Goal: Task Accomplishment & Management: Use online tool/utility

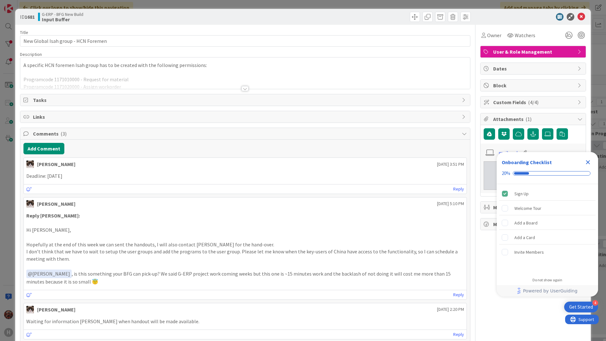
click at [244, 89] on div at bounding box center [245, 88] width 7 height 5
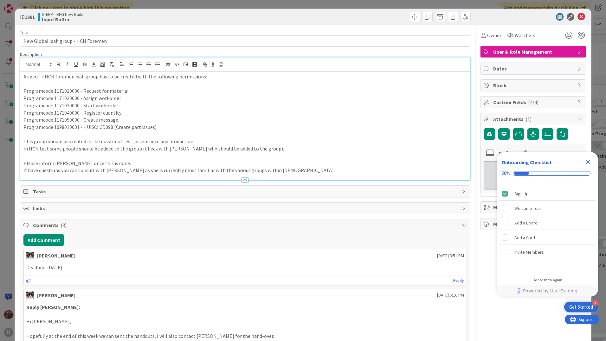
click at [588, 161] on icon "Close Checklist" at bounding box center [588, 162] width 8 height 8
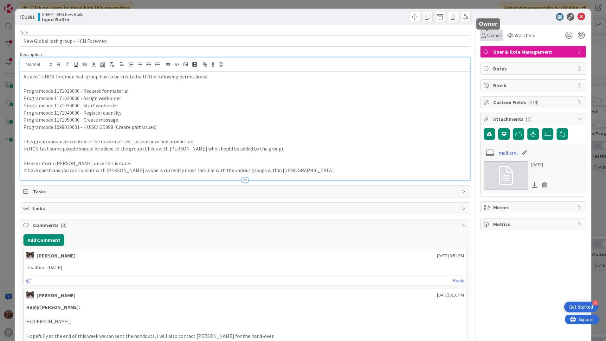
click at [487, 38] on span "Owner" at bounding box center [494, 35] width 14 height 8
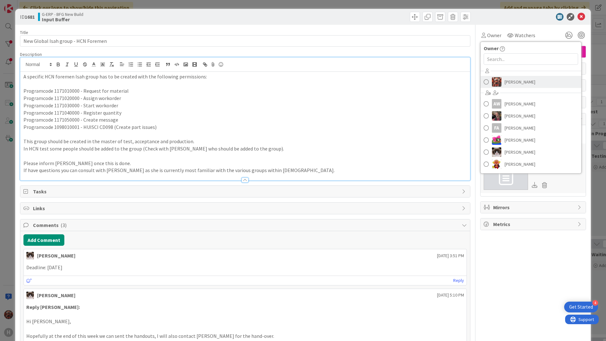
click at [505, 82] on span "[PERSON_NAME]" at bounding box center [520, 82] width 31 height 10
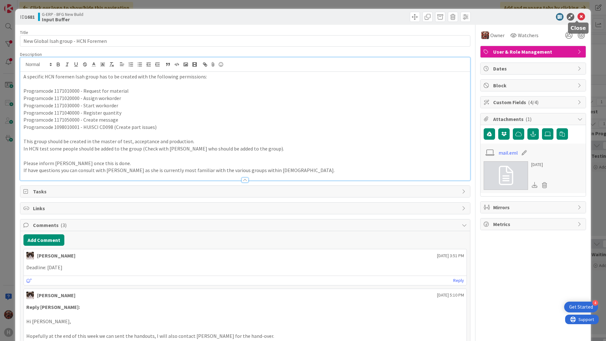
drag, startPoint x: 576, startPoint y: 15, endPoint x: 343, endPoint y: 80, distance: 242.5
click at [578, 15] on icon at bounding box center [582, 17] width 8 height 8
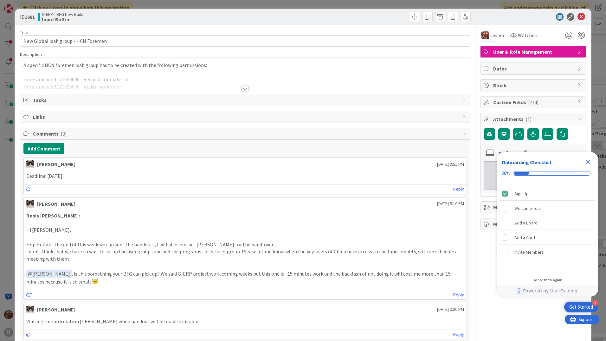
click at [587, 164] on icon "Close Checklist" at bounding box center [588, 162] width 4 height 4
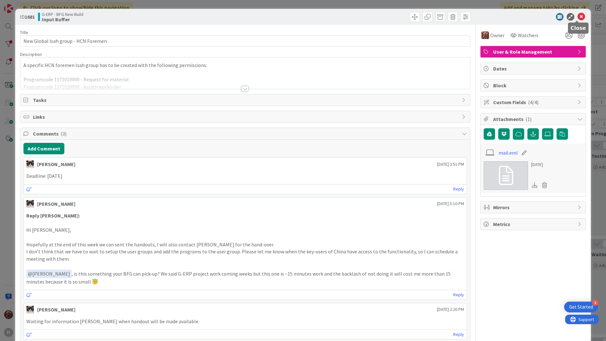
click at [578, 17] on icon at bounding box center [582, 17] width 8 height 8
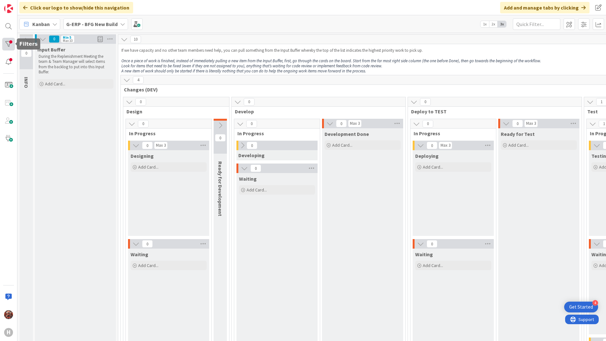
click at [12, 45] on div at bounding box center [8, 44] width 13 height 13
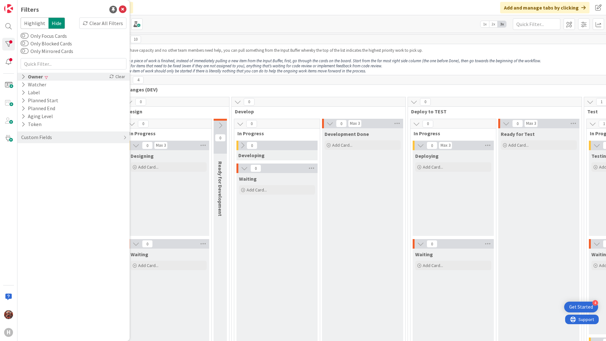
click at [39, 77] on div "Owner" at bounding box center [32, 77] width 23 height 8
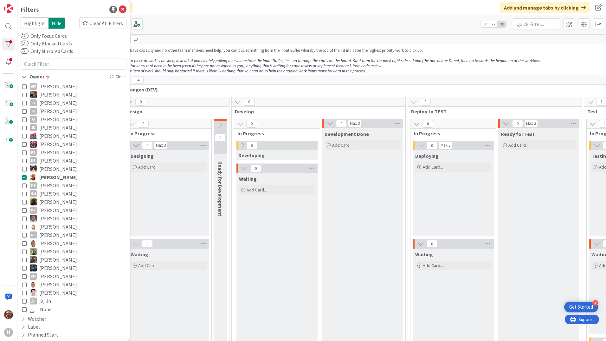
click at [53, 176] on span "[PERSON_NAME]" at bounding box center [58, 177] width 38 height 8
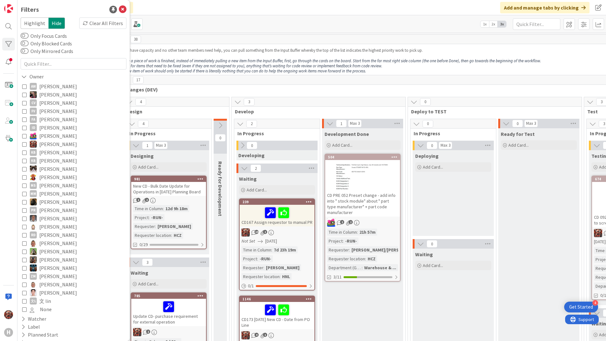
click at [119, 6] on icon at bounding box center [123, 10] width 8 height 8
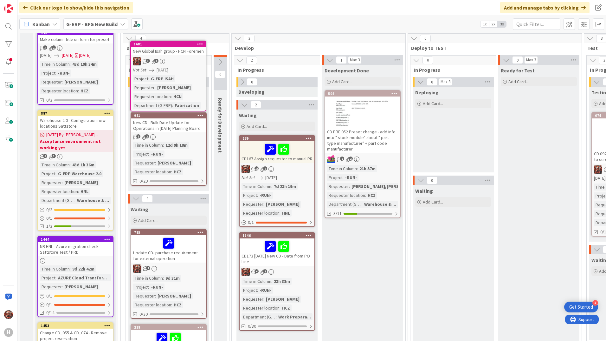
scroll to position [26, 0]
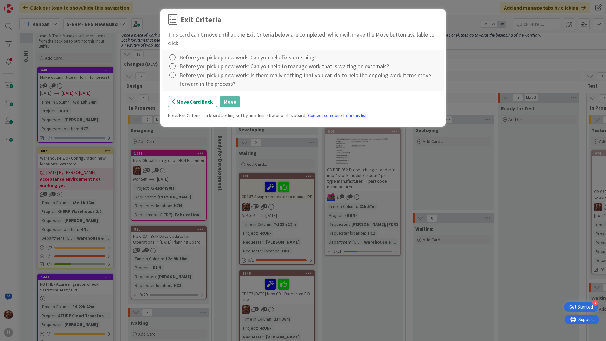
click at [190, 79] on div "Before you pick up new work: Is there really nothing that you can do to help th…" at bounding box center [308, 79] width 259 height 17
click at [176, 73] on icon at bounding box center [172, 75] width 9 height 9
click at [176, 69] on icon at bounding box center [172, 66] width 9 height 9
click at [175, 62] on icon at bounding box center [172, 57] width 9 height 9
click at [181, 67] on link "Complete" at bounding box center [207, 70] width 79 height 9
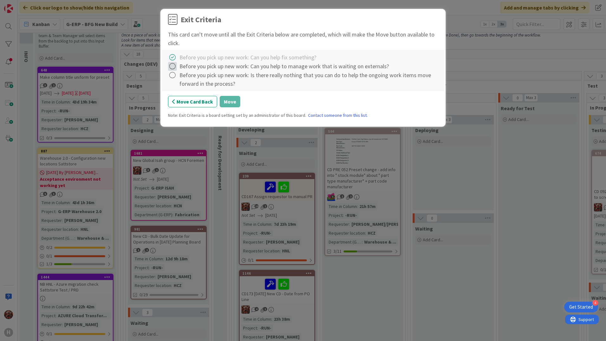
click at [175, 68] on icon at bounding box center [172, 66] width 9 height 9
click at [184, 76] on link "Complete" at bounding box center [207, 79] width 79 height 9
click at [174, 77] on icon at bounding box center [172, 75] width 9 height 9
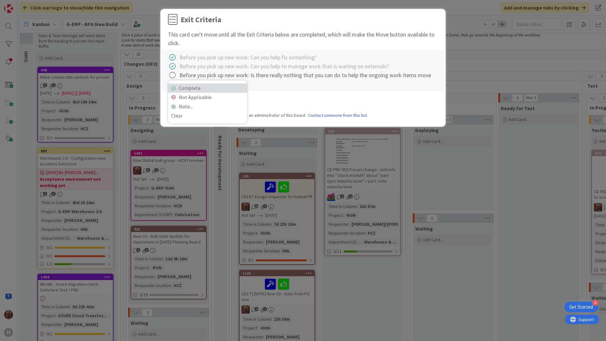
click at [185, 87] on link "Complete" at bounding box center [207, 87] width 79 height 9
click at [223, 102] on button "Move" at bounding box center [230, 101] width 21 height 11
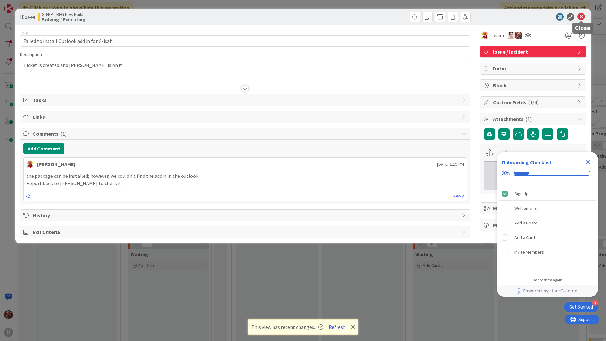
click at [584, 19] on icon at bounding box center [582, 17] width 8 height 8
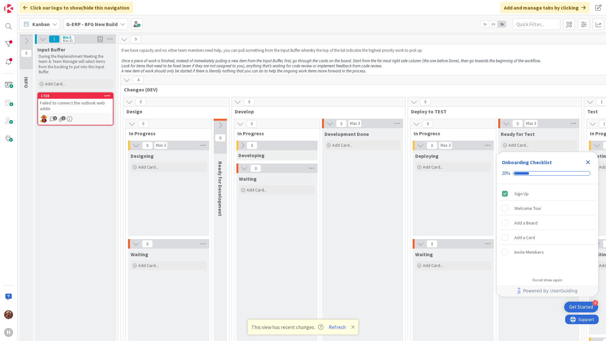
click at [84, 18] on div "Kanban G-ERP - BFG New Build 1x 2x 3x" at bounding box center [311, 23] width 589 height 17
click at [99, 26] on b "G-ERP - BFG New Build" at bounding box center [91, 24] width 51 height 6
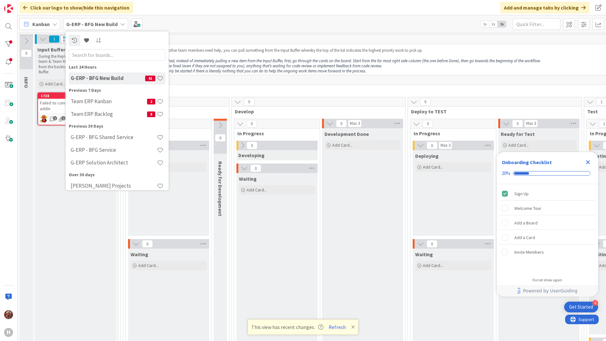
click at [102, 111] on h4 "Team ERP Backlog" at bounding box center [109, 114] width 76 height 6
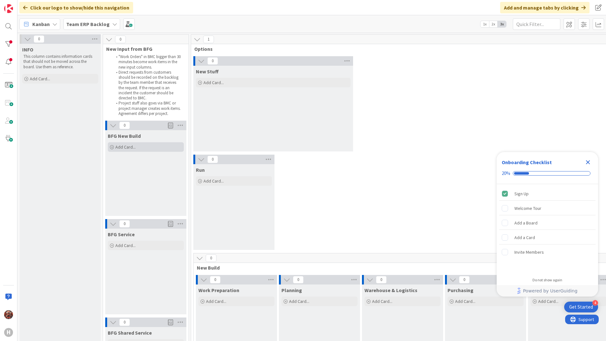
click at [124, 146] on span "Add Card..." at bounding box center [125, 147] width 20 height 6
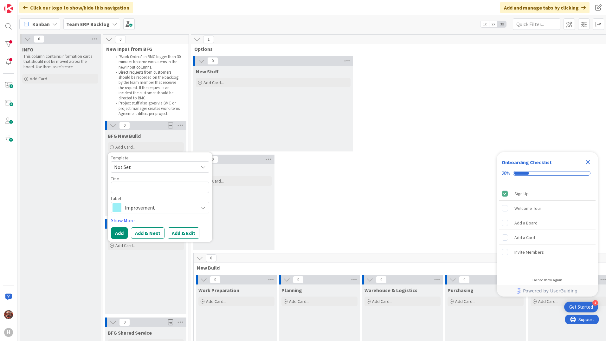
click at [154, 164] on span "Not Set" at bounding box center [153, 167] width 79 height 8
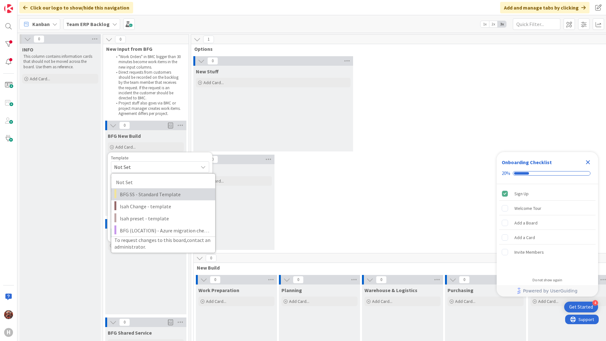
click at [154, 197] on span "BFG SS - Standard Template" at bounding box center [165, 194] width 91 height 8
type textarea "x"
type textarea "BFG SS - Standard Template"
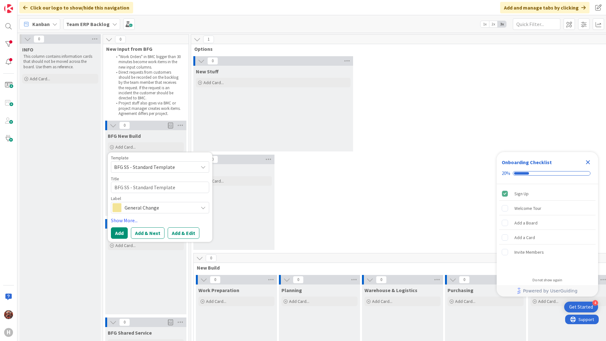
click at [155, 205] on span "General Change" at bounding box center [160, 207] width 70 height 9
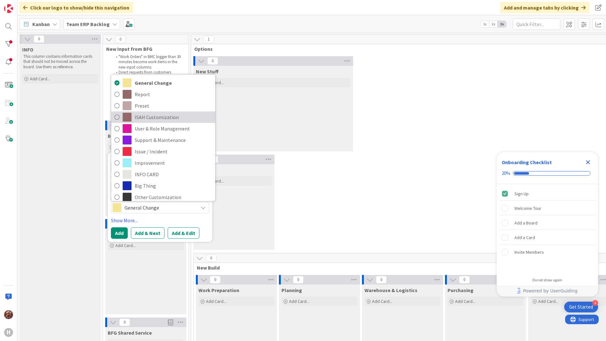
click at [147, 118] on span "ISAH Customization" at bounding box center [173, 117] width 77 height 10
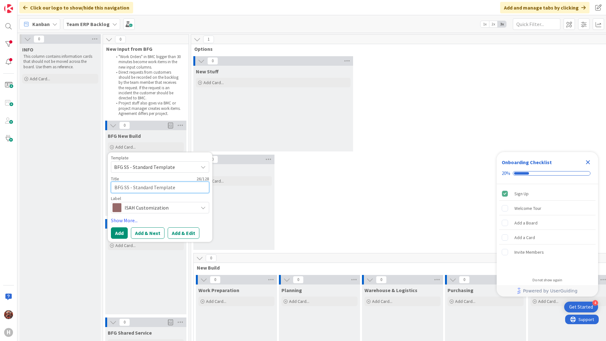
click at [169, 186] on textarea "BFG SS - Standard Template" at bounding box center [160, 186] width 98 height 11
drag, startPoint x: 181, startPoint y: 186, endPoint x: 85, endPoint y: 179, distance: 96.1
type textarea "x"
type textarea "D"
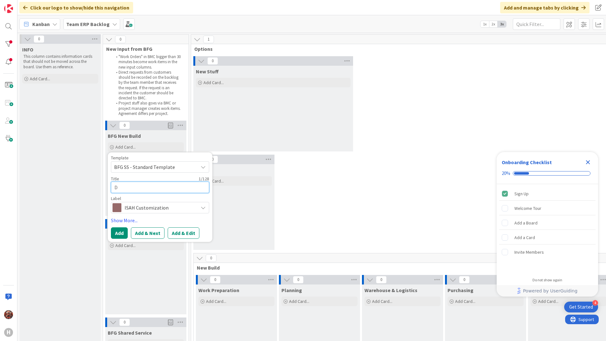
type textarea "x"
type textarea "De"
type textarea "x"
type textarea "Del"
type textarea "x"
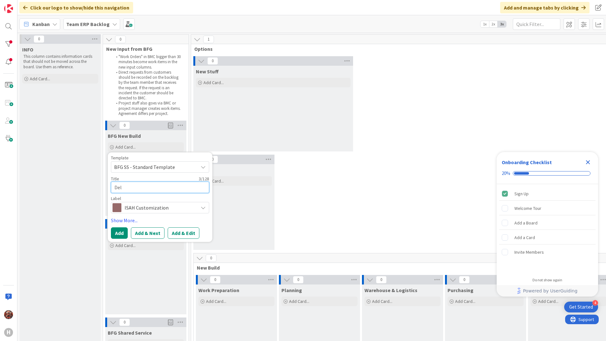
type textarea "Dele"
type textarea "x"
type textarea "Delet"
type textarea "x"
type textarea "Deleti"
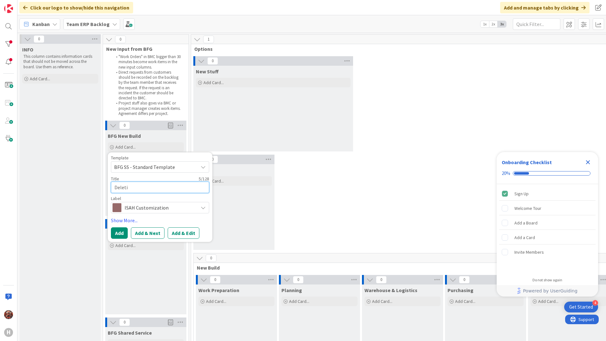
type textarea "x"
type textarea "Deletin"
type textarea "x"
type textarea "Deleting"
type textarea "x"
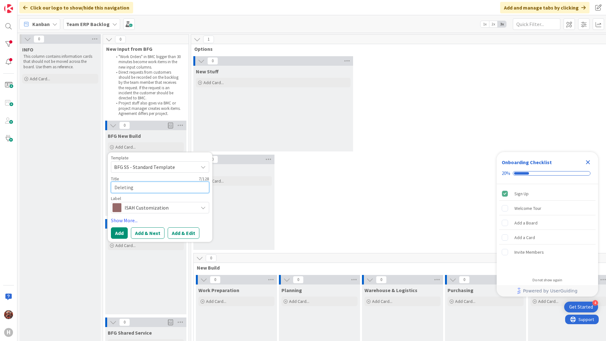
type textarea "Deleting"
type textarea "x"
type textarea "Deleting e"
type textarea "x"
type textarea "Deleting en"
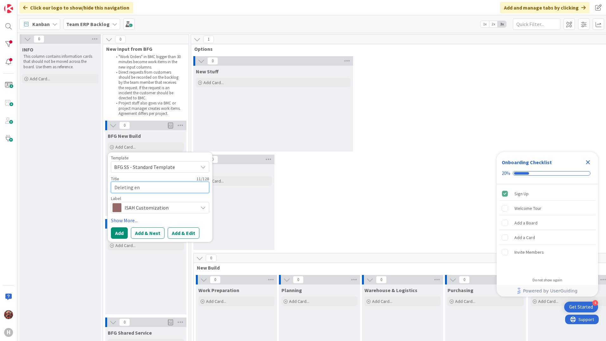
type textarea "x"
type textarea "Deleting enr"
type textarea "x"
type textarea "Deleting enri"
type textarea "x"
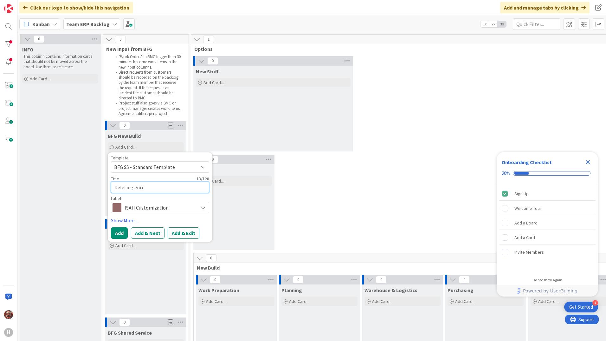
type textarea "Deleting enr"
type textarea "x"
type textarea "Deleting en"
type textarea "x"
type textarea "Deleting eng"
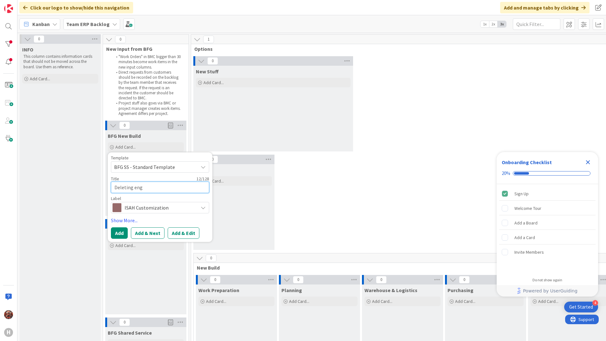
type textarea "x"
type textarea "Deleting enge"
type textarea "x"
type textarea "Deleting engee"
type textarea "x"
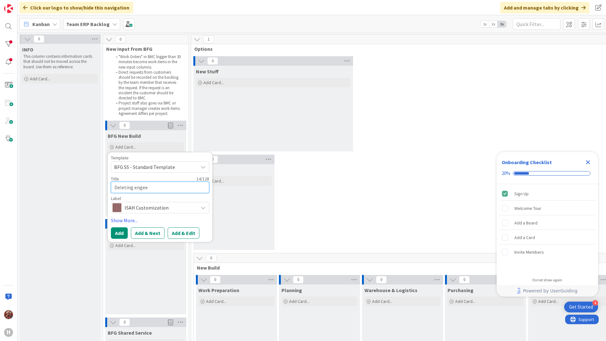
type textarea "Deleting enge"
type textarea "x"
type textarea "Deleting eng"
drag, startPoint x: 166, startPoint y: 188, endPoint x: 82, endPoint y: 185, distance: 83.8
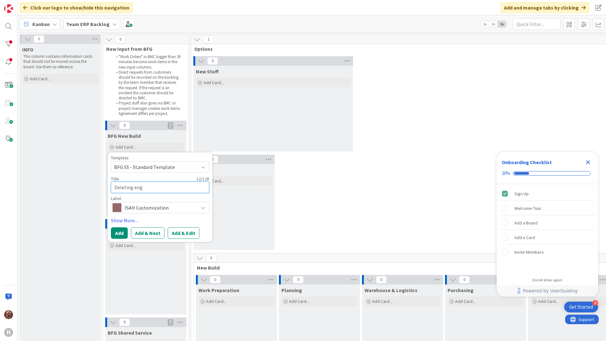
click at [160, 189] on textarea "Deleting eng" at bounding box center [160, 186] width 98 height 11
type textarea "x"
type textarea "Deleting en"
type textarea "x"
type textarea "Deleting e"
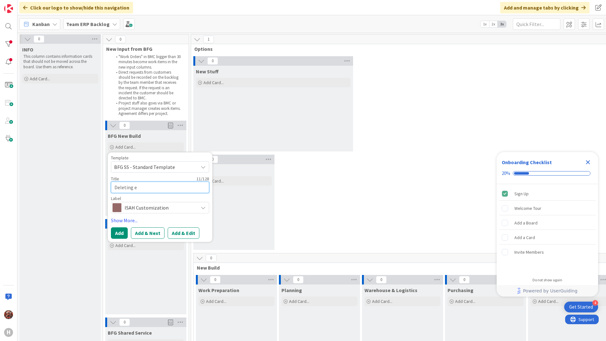
type textarea "x"
type textarea "Deleting"
paste textarea "engineering item and the parts"
type textarea "x"
type textarea "Deleting engineering item and the parts"
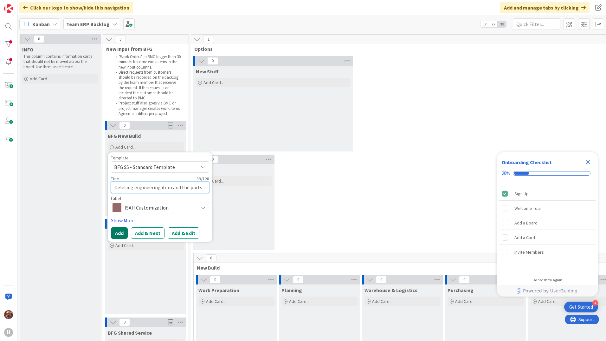
type textarea "x"
type textarea "Deleting engineering item and the parts"
type textarea "x"
type textarea "Deleting engineering item and the parts f"
type textarea "x"
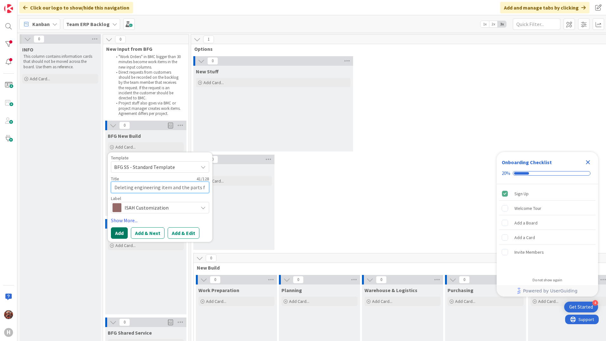
type textarea "Deleting engineering item and the parts fr"
type textarea "x"
type textarea "Deleting engineering item and the parts fro"
type textarea "x"
type textarea "Deleting engineering item and the parts from"
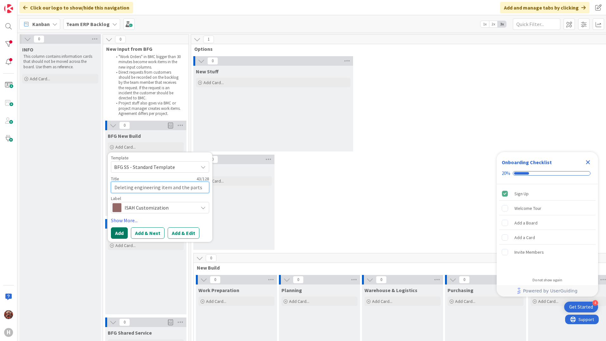
type textarea "x"
type textarea "Deleting engineering item and the parts from"
type textarea "x"
type textarea "Deleting engineering item and the parts from a"
type textarea "x"
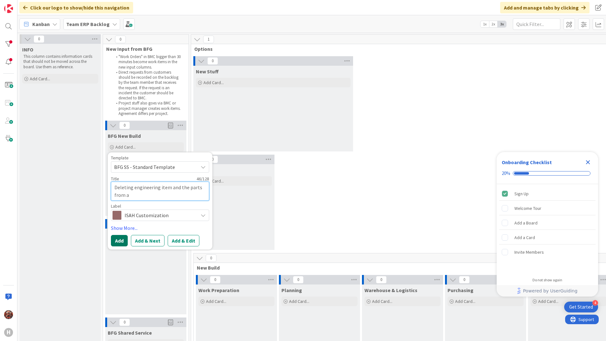
type textarea "Deleting engineering item and the parts from al"
type textarea "x"
type textarea "Deleting engineering item and the parts from all"
type textarea "x"
type textarea "Deleting engineering item and the parts from all"
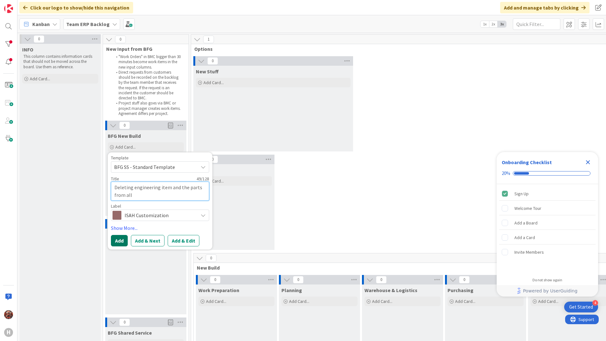
type textarea "x"
type textarea "Deleting engineering item and the parts from all d"
type textarea "x"
type textarea "Deleting engineering item and the parts from all da"
type textarea "x"
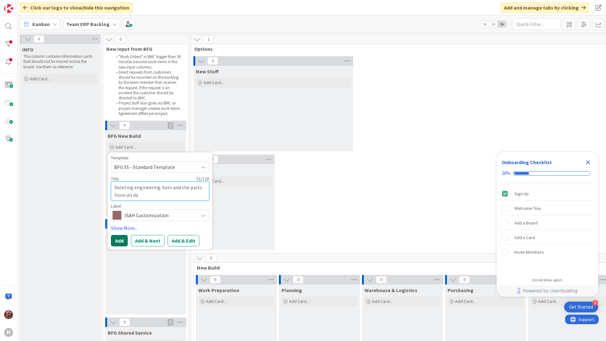
type textarea "Deleting engineering item and the parts from all dat"
type textarea "x"
type textarea "Deleting engineering item and the parts from all data"
type textarea "x"
type textarea "Deleting engineering item and the parts from all datab"
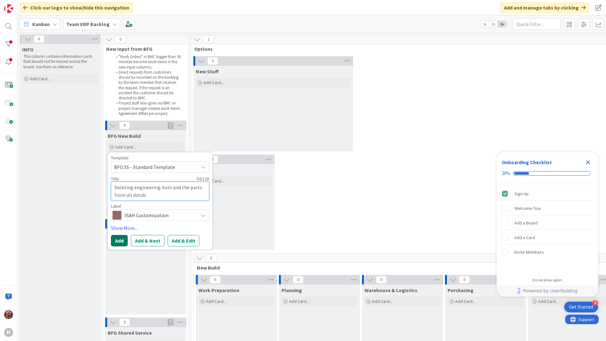
type textarea "x"
type textarea "Deleting engineering item and the parts from all databa"
type textarea "x"
type textarea "Deleting engineering item and the parts from all databas"
type textarea "x"
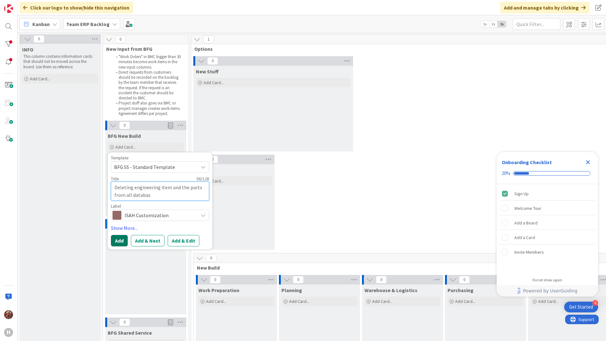
type textarea "Deleting engineering item and the parts from all database"
type textarea "x"
type textarea "Deleting engineering item and the parts from all databases"
click at [124, 240] on button "Add" at bounding box center [119, 240] width 17 height 11
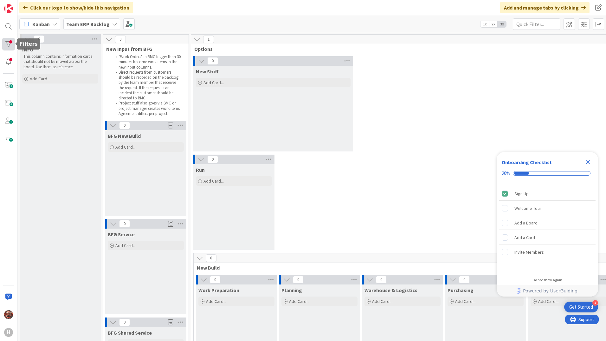
click at [9, 46] on div at bounding box center [8, 44] width 13 height 13
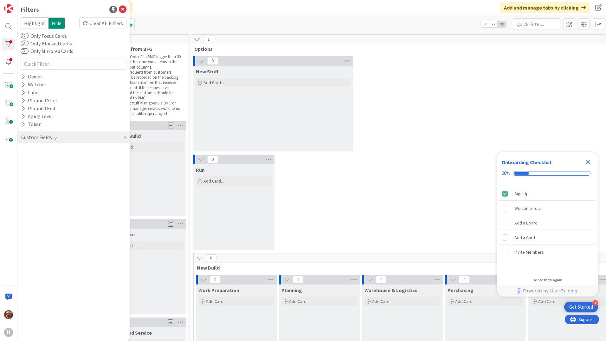
click at [46, 133] on div "Custom Fields" at bounding box center [73, 137] width 112 height 12
click at [52, 161] on div "Requester Clear" at bounding box center [73, 158] width 112 height 8
drag, startPoint x: 37, startPoint y: 167, endPoint x: 23, endPoint y: 167, distance: 14.3
click at [23, 167] on input "str" at bounding box center [73, 168] width 103 height 9
click at [123, 11] on icon at bounding box center [123, 10] width 8 height 8
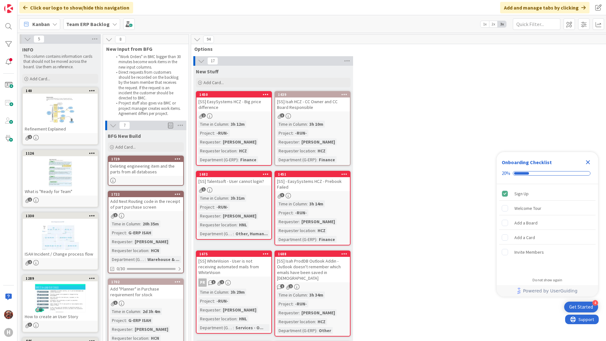
click at [140, 169] on div "Deleting engineering item and the parts from all databases" at bounding box center [145, 169] width 75 height 14
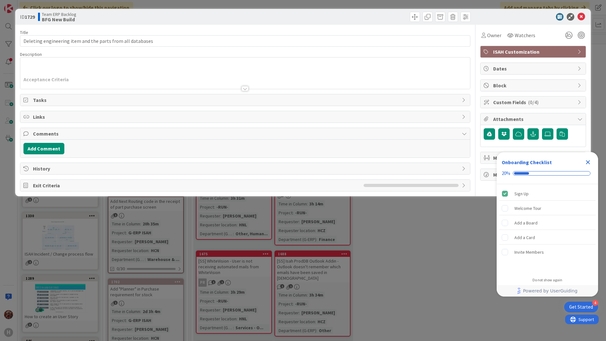
click at [245, 88] on div at bounding box center [245, 88] width 7 height 5
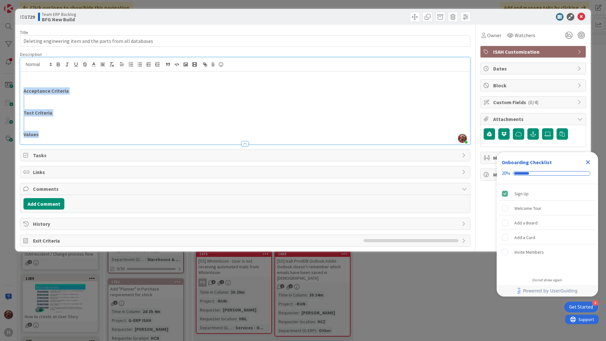
drag, startPoint x: 47, startPoint y: 121, endPoint x: 16, endPoint y: 88, distance: 44.4
click at [16, 88] on div "ID 1729 Team ERP Backlog BFG New Build Title 58 / 128 Deleting engineering item…" at bounding box center [303, 130] width 576 height 242
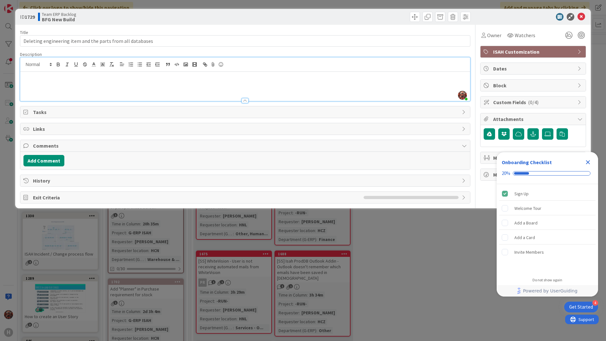
click at [588, 159] on icon "Close Checklist" at bounding box center [588, 162] width 8 height 8
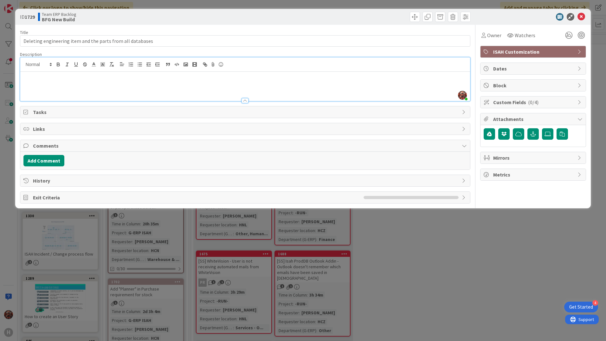
click at [577, 103] on div "Custom Fields ( 0/4 )" at bounding box center [533, 101] width 105 height 11
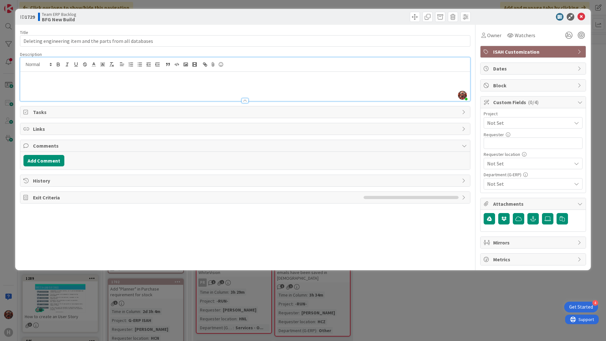
click at [517, 125] on span "Not Set" at bounding box center [527, 122] width 81 height 9
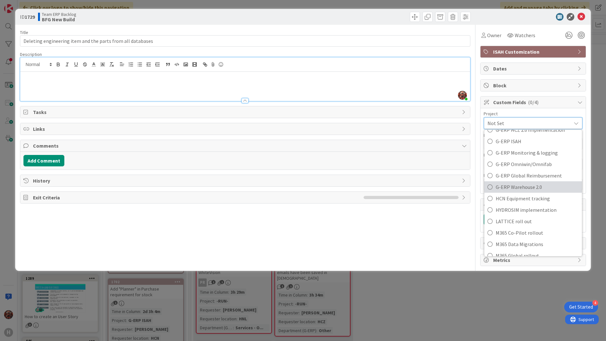
scroll to position [234, 0]
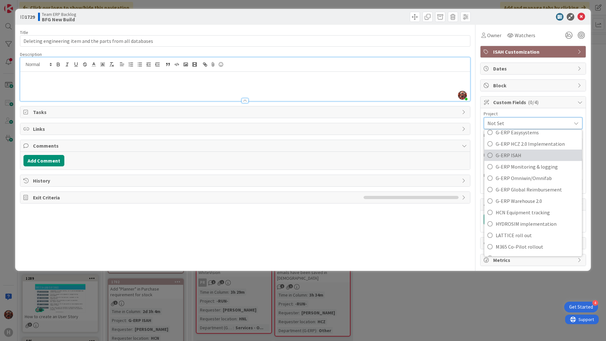
click at [509, 153] on span "G-ERP ISAH" at bounding box center [537, 155] width 83 height 10
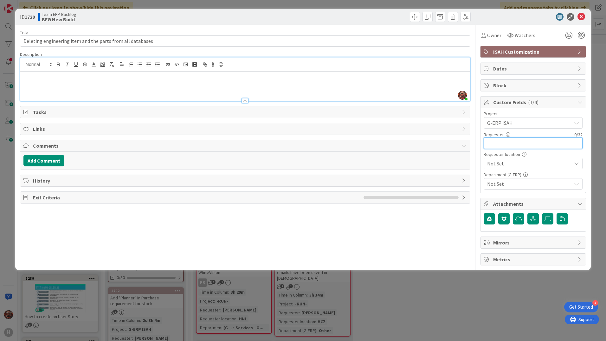
click at [514, 142] on input "text" at bounding box center [533, 142] width 99 height 11
paste input "Luijcks"
type input "Hans Luijcks"
click at [536, 127] on span "Not Set" at bounding box center [527, 122] width 81 height 9
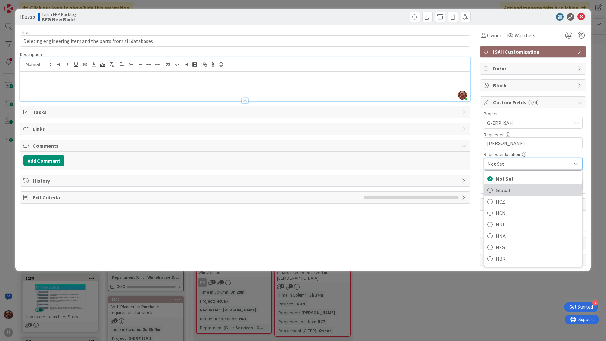
click at [511, 193] on span "Global" at bounding box center [537, 190] width 83 height 10
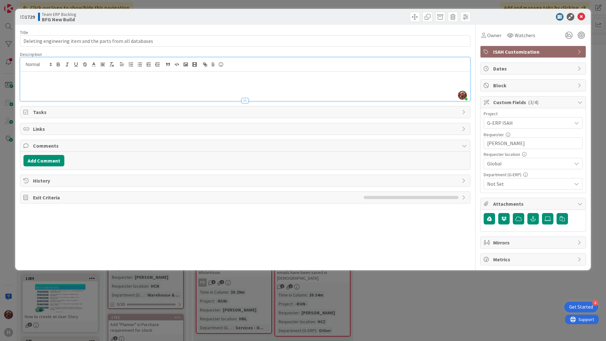
click at [521, 185] on span "Not Set" at bounding box center [529, 184] width 84 height 8
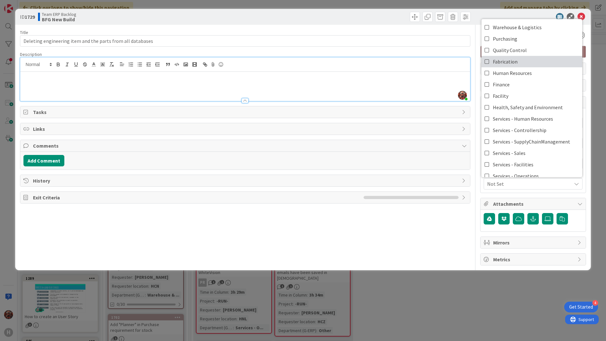
scroll to position [53, 0]
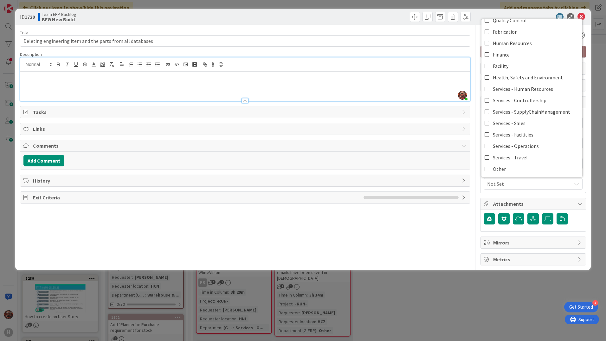
click at [470, 212] on div "Title 58 / 128 Deleting engineering item and the parts from all databases Descr…" at bounding box center [245, 145] width 451 height 240
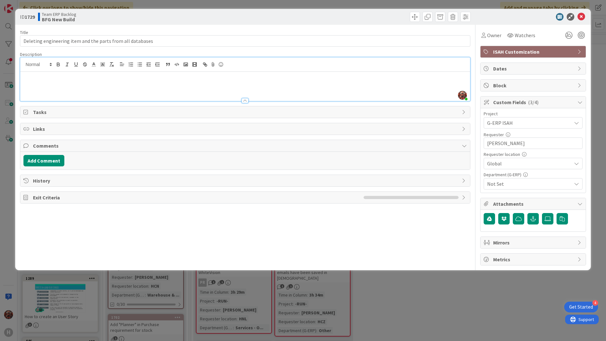
click at [153, 89] on p at bounding box center [245, 90] width 444 height 7
click at [24, 90] on span "Could you delete the engineering item and the parts for these three parts in Te…" at bounding box center [218, 91] width 390 height 6
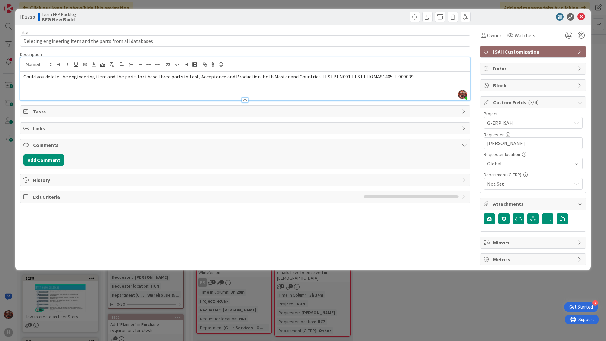
click at [415, 81] on div "Could you delete the engineering item and the parts for these three parts in Te…" at bounding box center [245, 86] width 450 height 29
click at [310, 74] on span "Could you delete the engineering item and the parts for these three parts in Te…" at bounding box center [218, 76] width 390 height 6
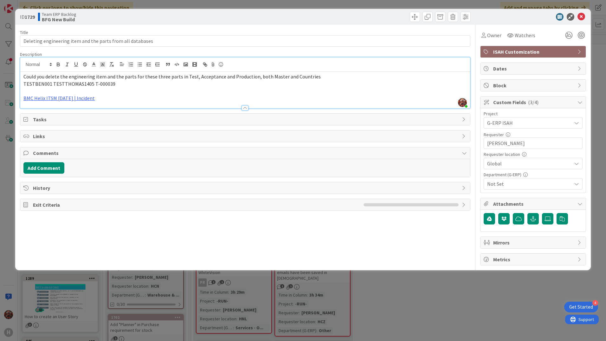
click at [50, 82] on span "TESTBEN001 TESTTHOMAS1405 T-000039" at bounding box center [69, 84] width 92 height 6
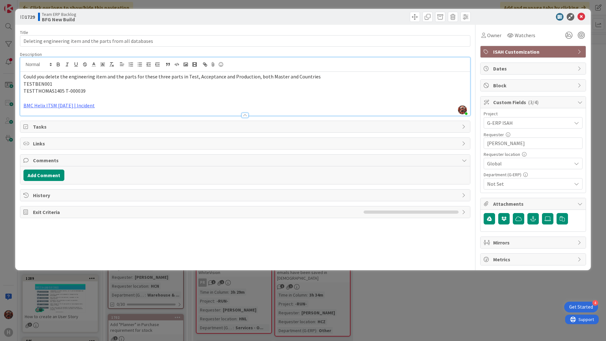
click at [62, 89] on span "TESTTHOMAS1405 T-000039" at bounding box center [54, 91] width 62 height 6
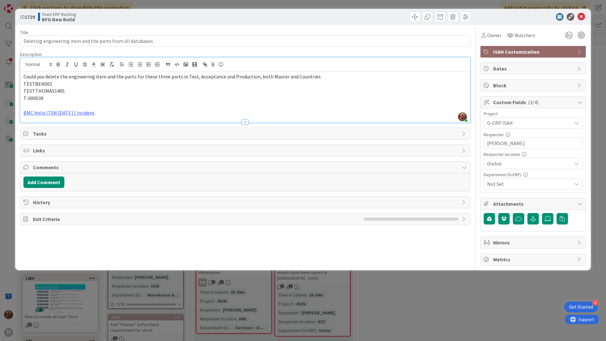
click at [53, 98] on p "T-000039" at bounding box center [245, 98] width 444 height 7
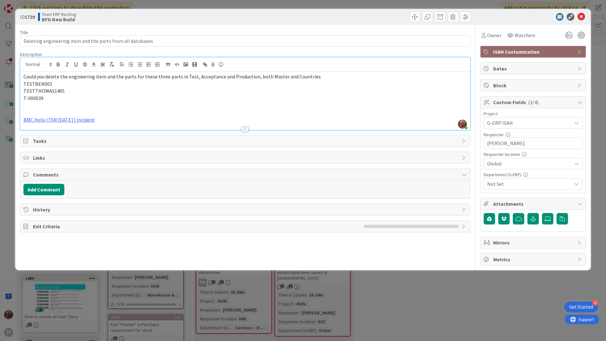
paste div
click at [133, 105] on p "All Locations Test,Acc,Prd" at bounding box center [245, 105] width 444 height 7
click at [580, 16] on icon at bounding box center [582, 17] width 8 height 8
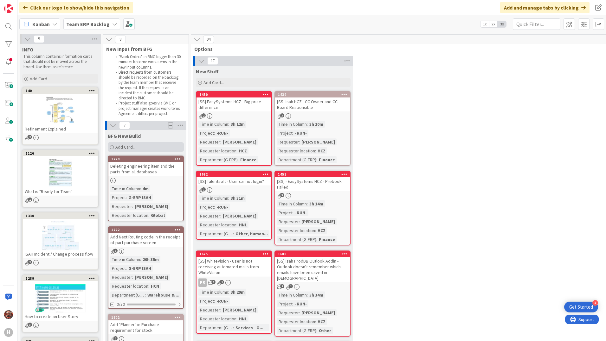
click at [118, 148] on span "Add Card..." at bounding box center [125, 147] width 20 height 6
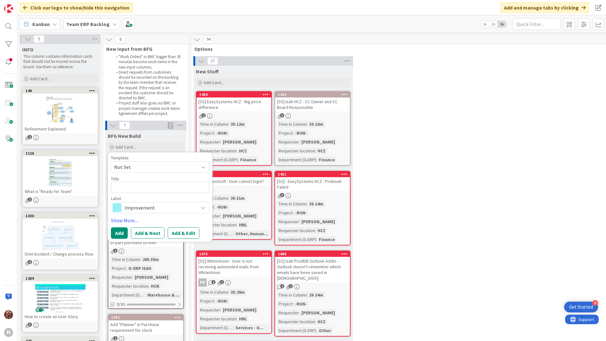
click at [133, 166] on span "Not Set" at bounding box center [153, 167] width 79 height 8
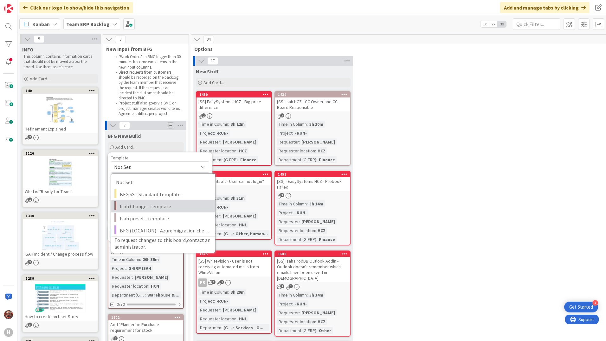
click at [155, 207] on span "Isah Change - template" at bounding box center [165, 206] width 91 height 8
type textarea "x"
type textarea "Isah Change - template"
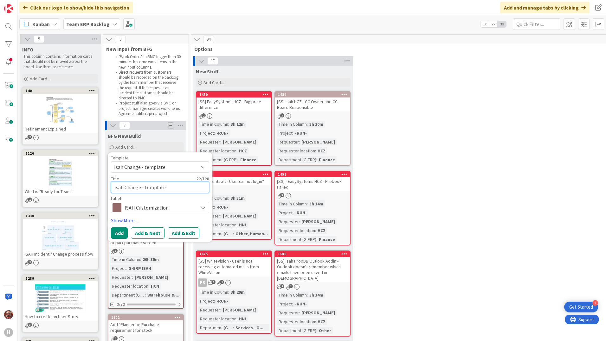
drag, startPoint x: 167, startPoint y: 187, endPoint x: 114, endPoint y: 186, distance: 53.9
click at [114, 186] on textarea "Isah Change - template" at bounding box center [160, 186] width 98 height 11
click at [153, 209] on span "ISAH Customization" at bounding box center [160, 207] width 70 height 9
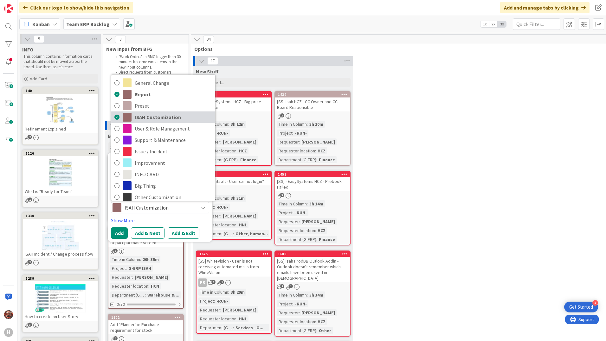
click at [161, 114] on span "ISAH Customization" at bounding box center [173, 117] width 77 height 10
type textarea "x"
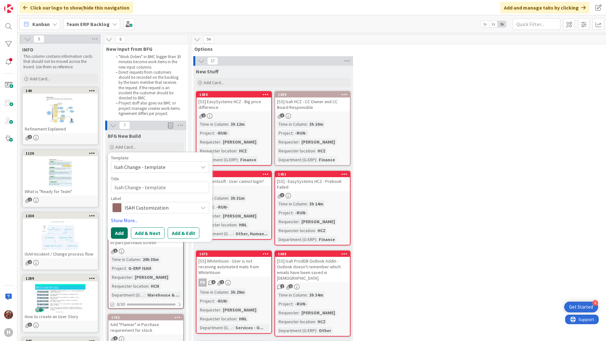
click at [120, 233] on button "Add" at bounding box center [119, 232] width 17 height 11
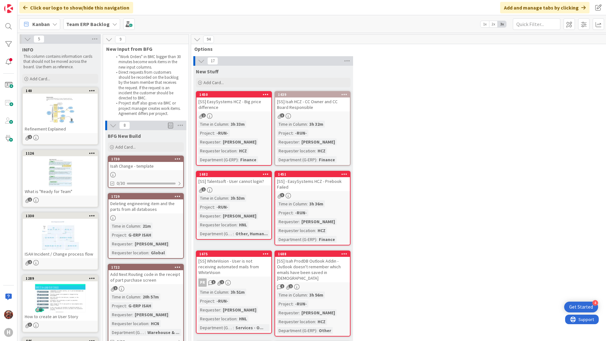
click at [140, 167] on div "Isah Change - template" at bounding box center [145, 166] width 75 height 8
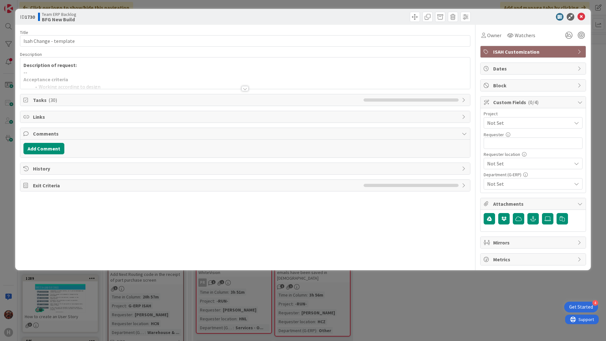
click at [123, 74] on div at bounding box center [245, 81] width 450 height 16
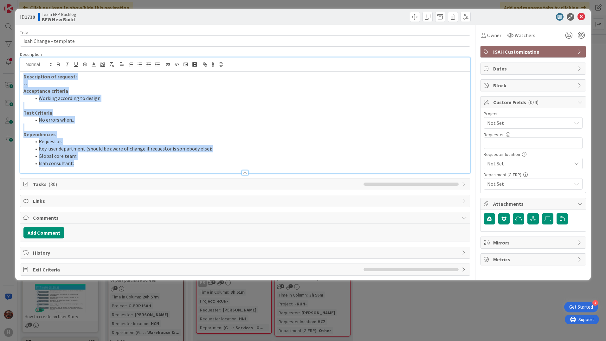
drag, startPoint x: 102, startPoint y: 161, endPoint x: 20, endPoint y: 67, distance: 124.8
click at [20, 67] on div "Description of request: -- Acceptance criteria Working according to design Test…" at bounding box center [245, 114] width 450 height 115
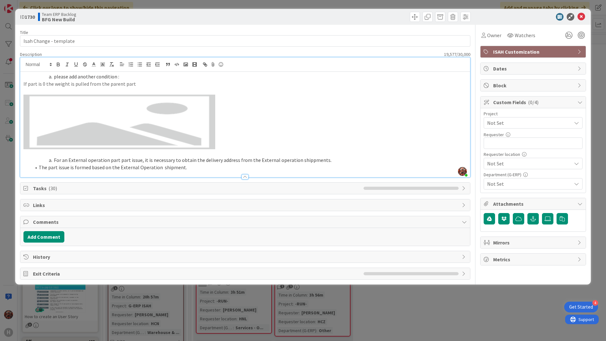
click at [152, 128] on img at bounding box center [119, 122] width 192 height 55
click at [150, 128] on img at bounding box center [119, 122] width 192 height 55
click at [211, 134] on img at bounding box center [119, 122] width 192 height 55
click at [220, 145] on p at bounding box center [245, 122] width 444 height 55
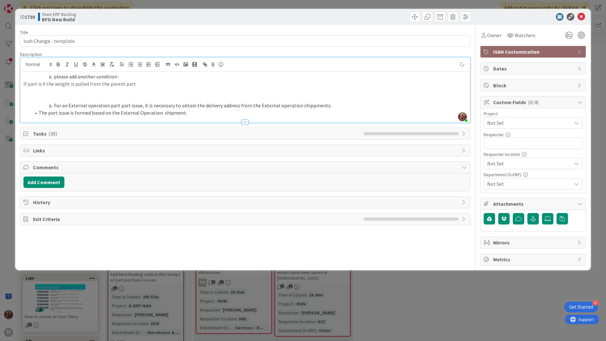
click at [53, 78] on li "please add another condition :" at bounding box center [249, 76] width 436 height 7
click at [54, 105] on li "For an External operation part part issue, it is necessary to obtain the delive…" at bounding box center [249, 105] width 436 height 7
click at [23, 86] on div "please add another condition : If part is 0 the weight is pulled from the paren…" at bounding box center [245, 97] width 450 height 51
click at [116, 79] on li "please add another condition :" at bounding box center [249, 76] width 436 height 7
click at [526, 142] on input "text" at bounding box center [533, 142] width 99 height 11
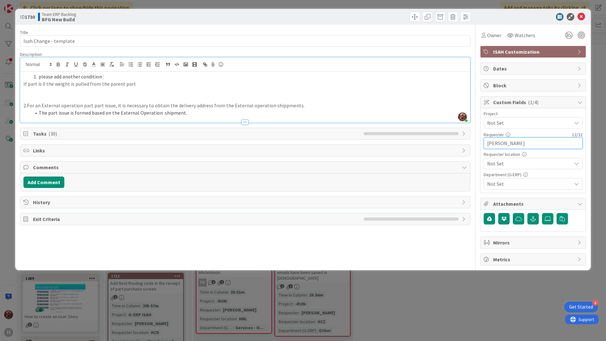
type input "[PERSON_NAME]"
click at [520, 122] on span "Not Set" at bounding box center [527, 122] width 81 height 9
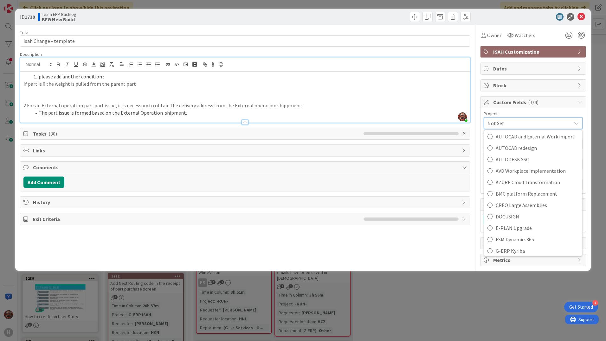
scroll to position [222, 0]
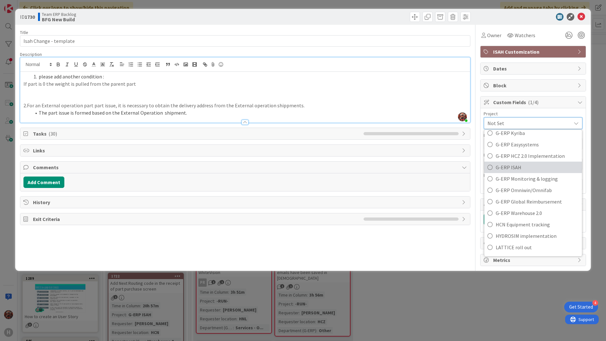
click at [525, 169] on span "G-ERP ISAH" at bounding box center [537, 167] width 83 height 10
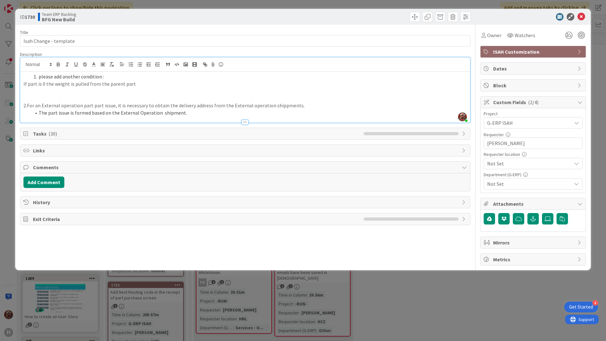
click at [519, 127] on span "Not Set" at bounding box center [527, 122] width 81 height 9
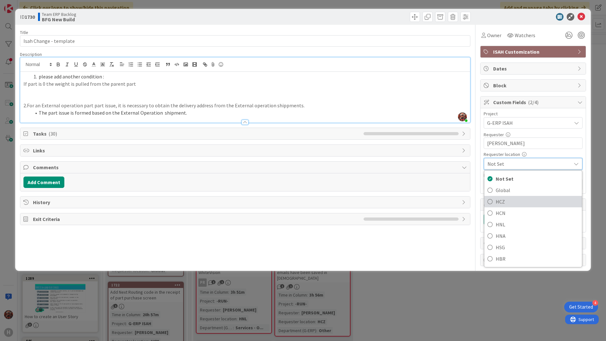
click at [513, 201] on span "HCZ" at bounding box center [537, 202] width 83 height 10
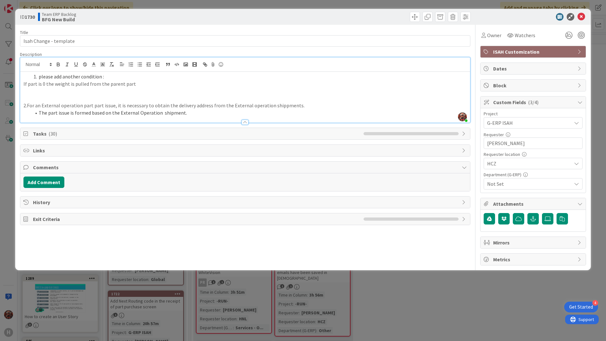
click at [514, 183] on span "Not Set" at bounding box center [529, 184] width 84 height 8
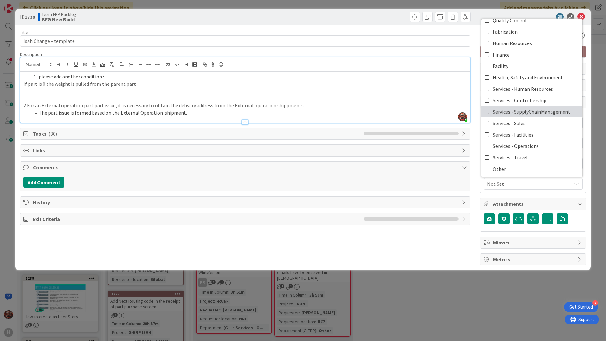
scroll to position [0, 0]
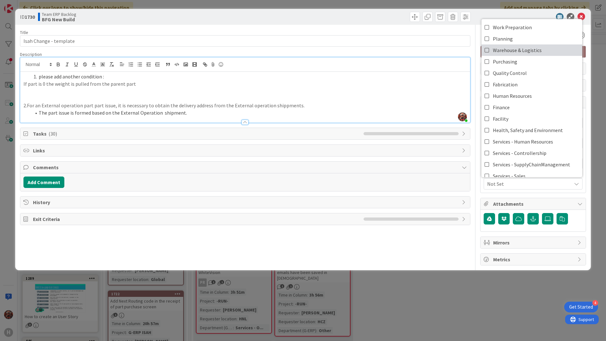
click at [517, 54] on span "Warehouse & Logistics" at bounding box center [517, 50] width 49 height 10
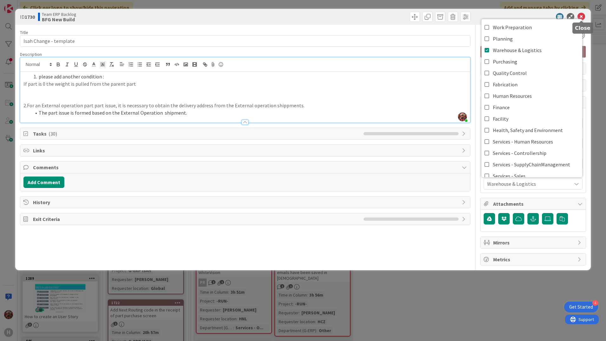
click at [581, 16] on icon at bounding box center [582, 17] width 8 height 8
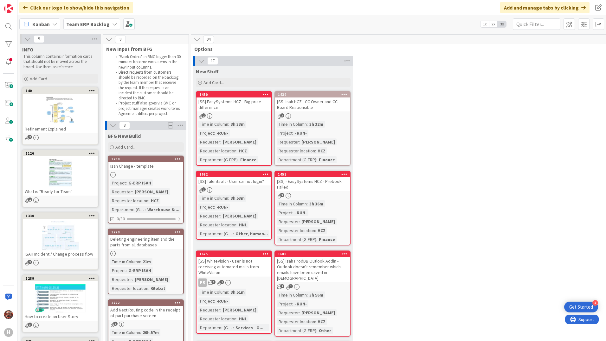
click at [130, 169] on div "Isah Change - template" at bounding box center [145, 166] width 75 height 8
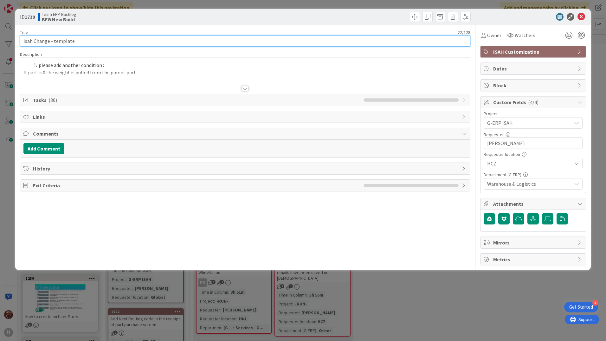
drag, startPoint x: 89, startPoint y: 39, endPoint x: 21, endPoint y: 40, distance: 68.5
click at [21, 40] on input "Isah Change - template" at bounding box center [245, 40] width 451 height 11
paste input "Please edit Preview part issue for printing."
type input "Please edit Preview part issue for printing."
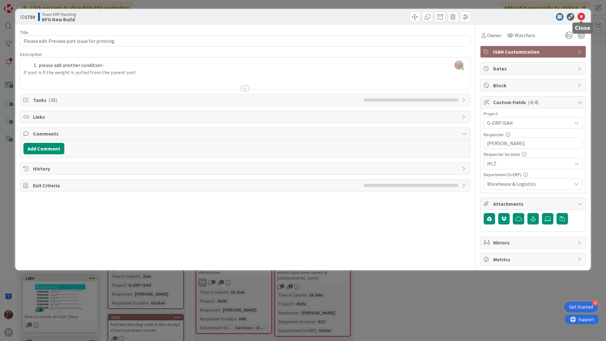
click at [581, 16] on icon at bounding box center [582, 17] width 8 height 8
